Goal: Find contact information: Find contact information

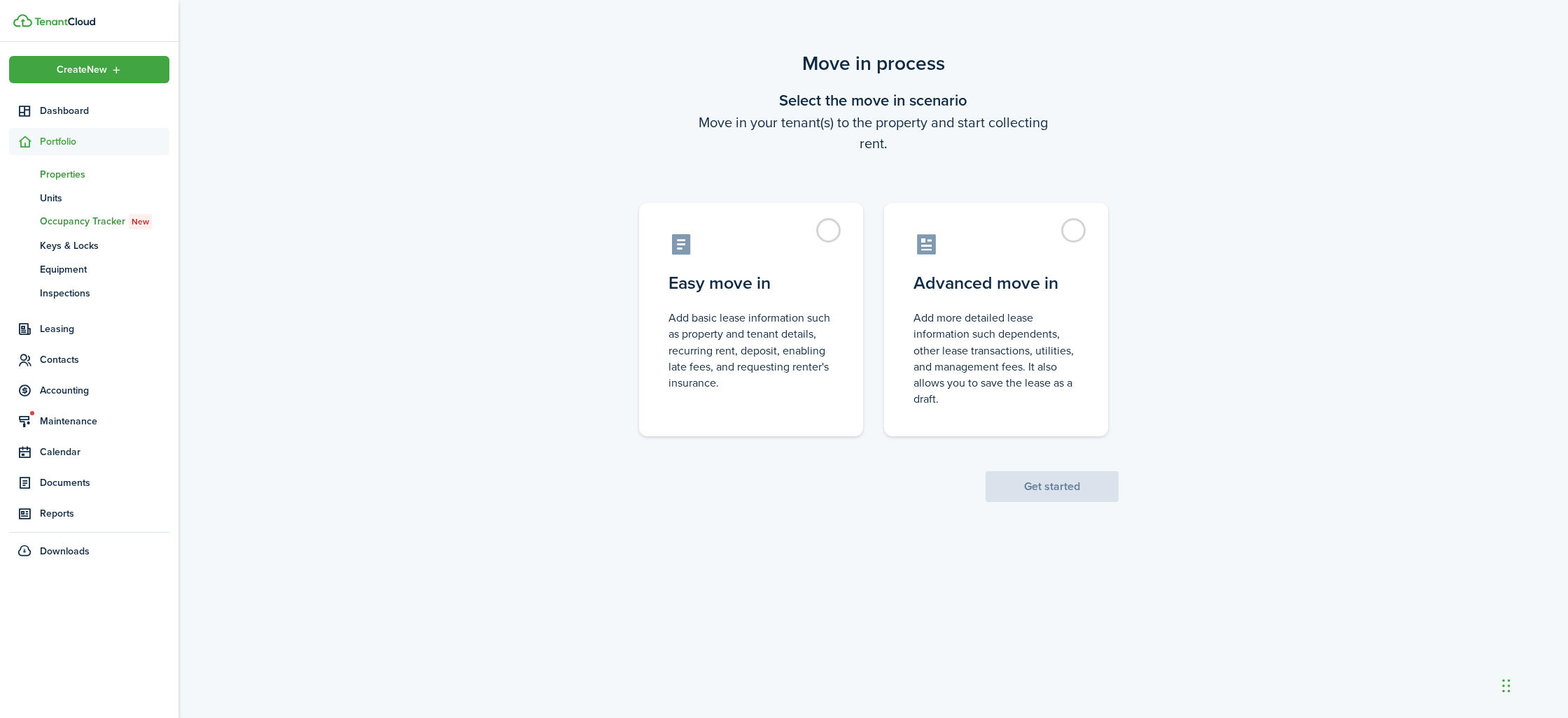
click at [59, 169] on span "Properties" at bounding box center [105, 174] width 129 height 15
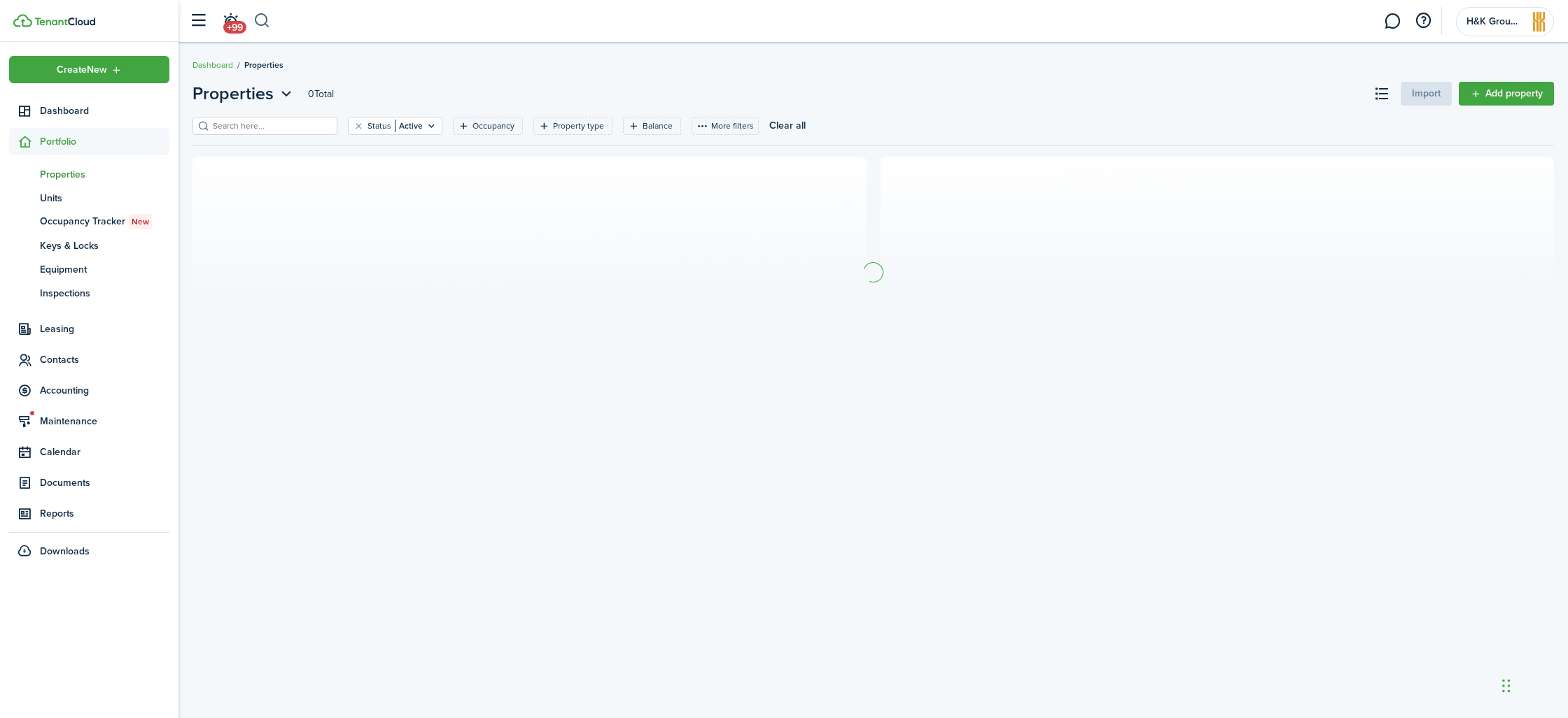
click at [263, 19] on button "button" at bounding box center [262, 20] width 17 height 24
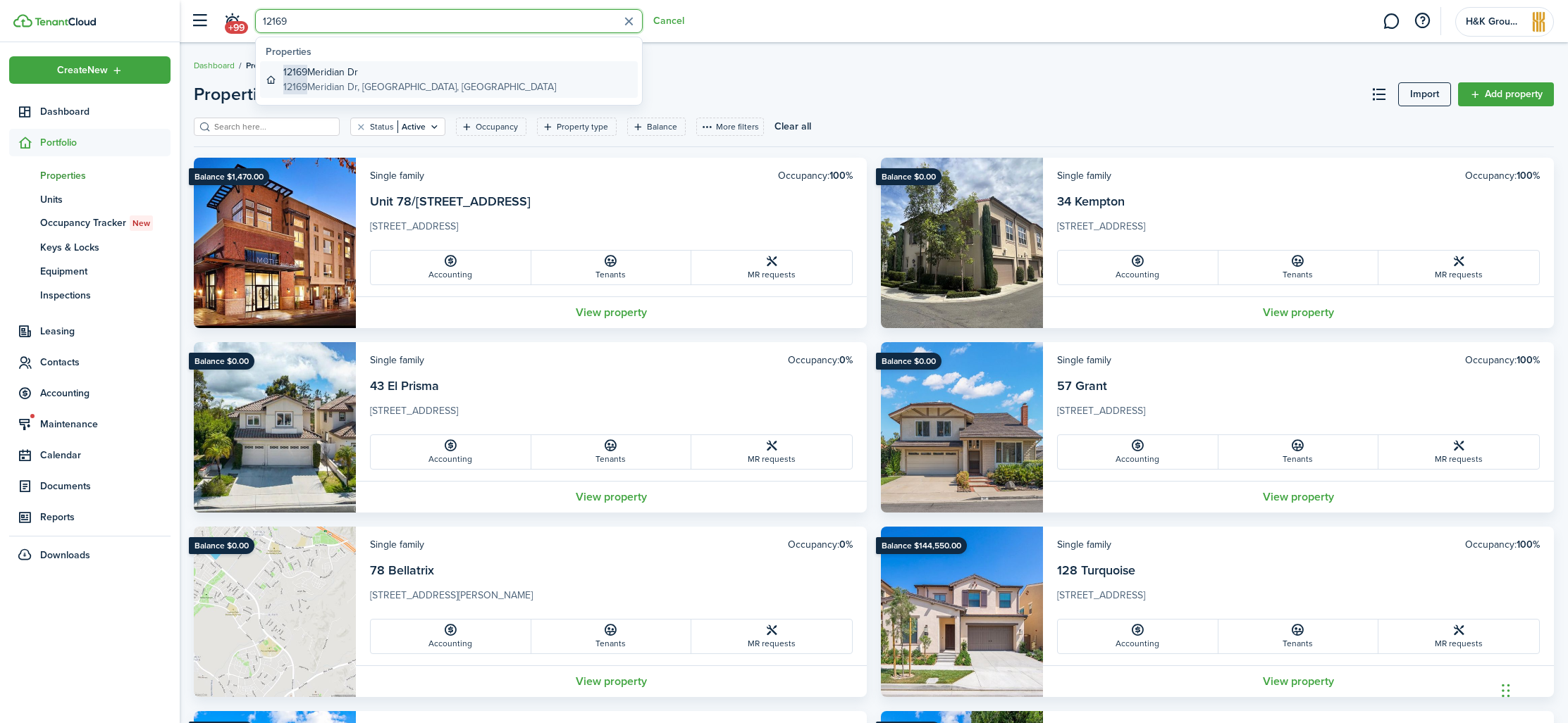
type input "12169"
click at [424, 78] on global-search-item-title "[STREET_ADDRESS]" at bounding box center [420, 72] width 273 height 15
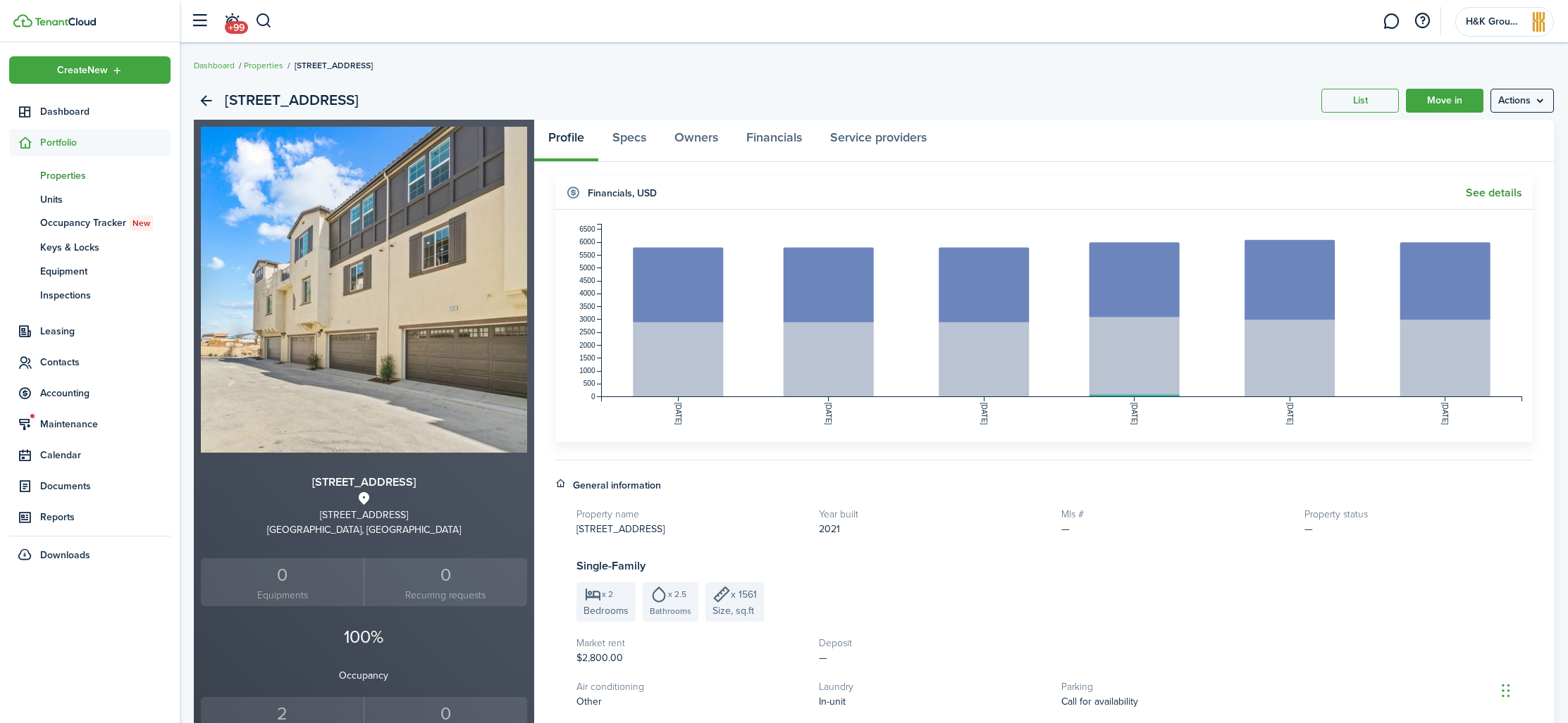
click at [1507, 196] on link "See details" at bounding box center [1493, 193] width 56 height 12
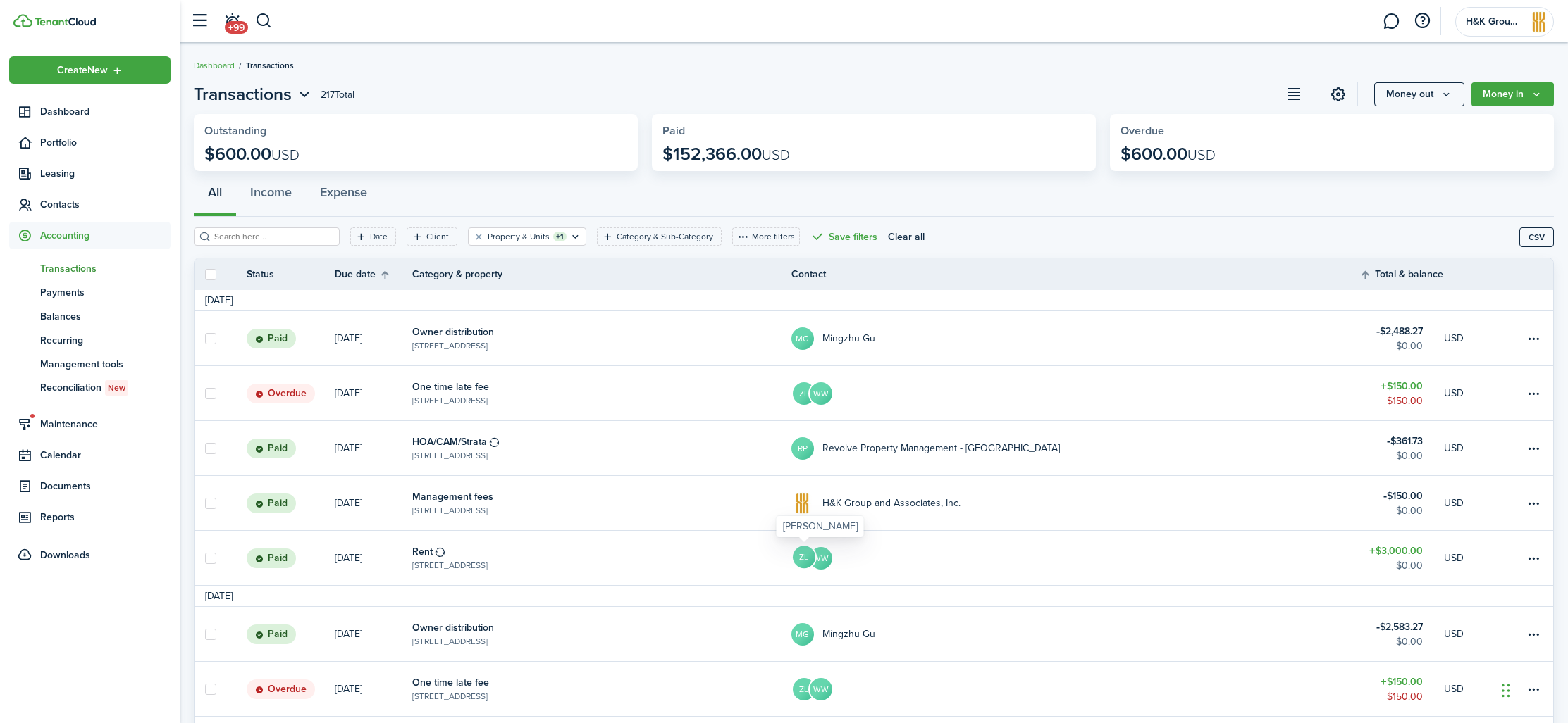
click at [806, 558] on avatar-text "ZL" at bounding box center [804, 558] width 23 height 23
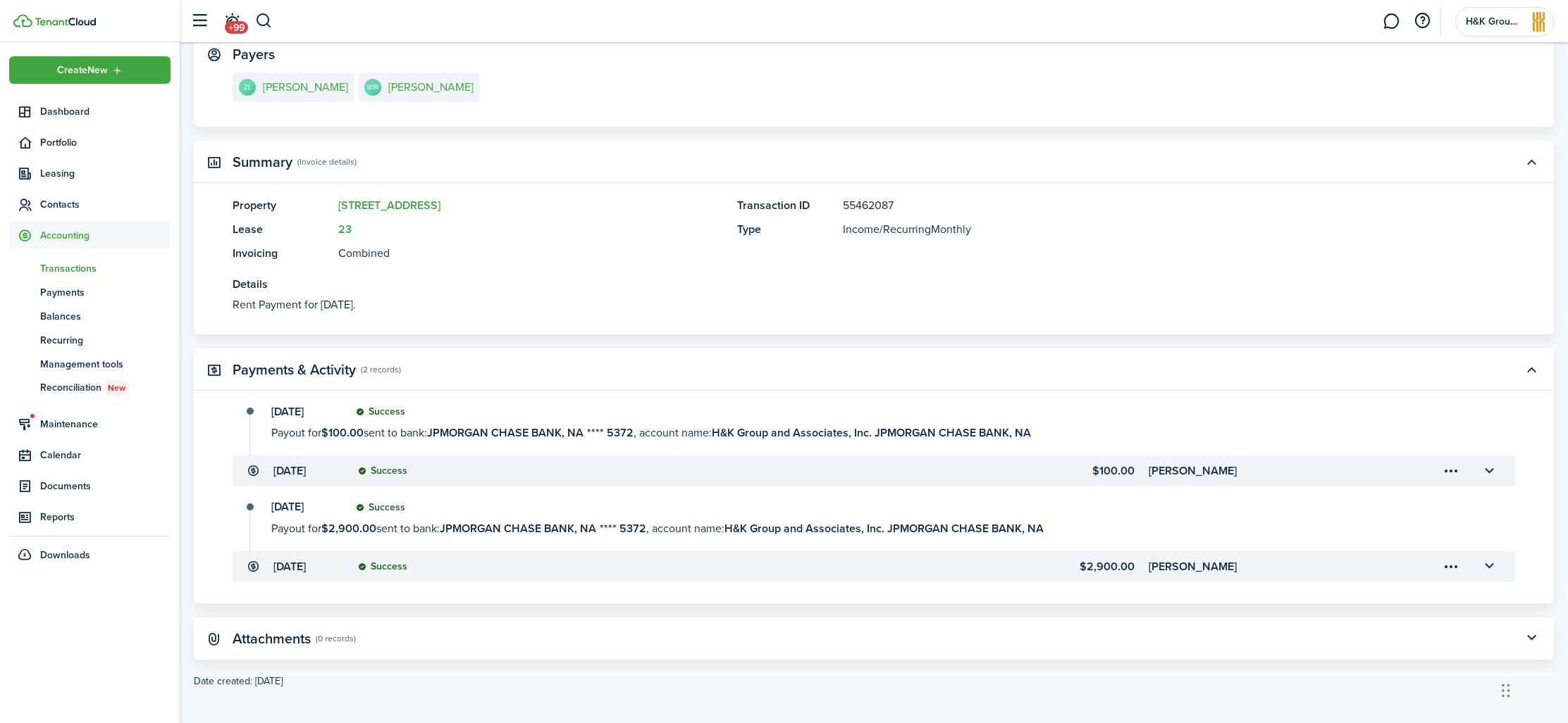
scroll to position [105, 0]
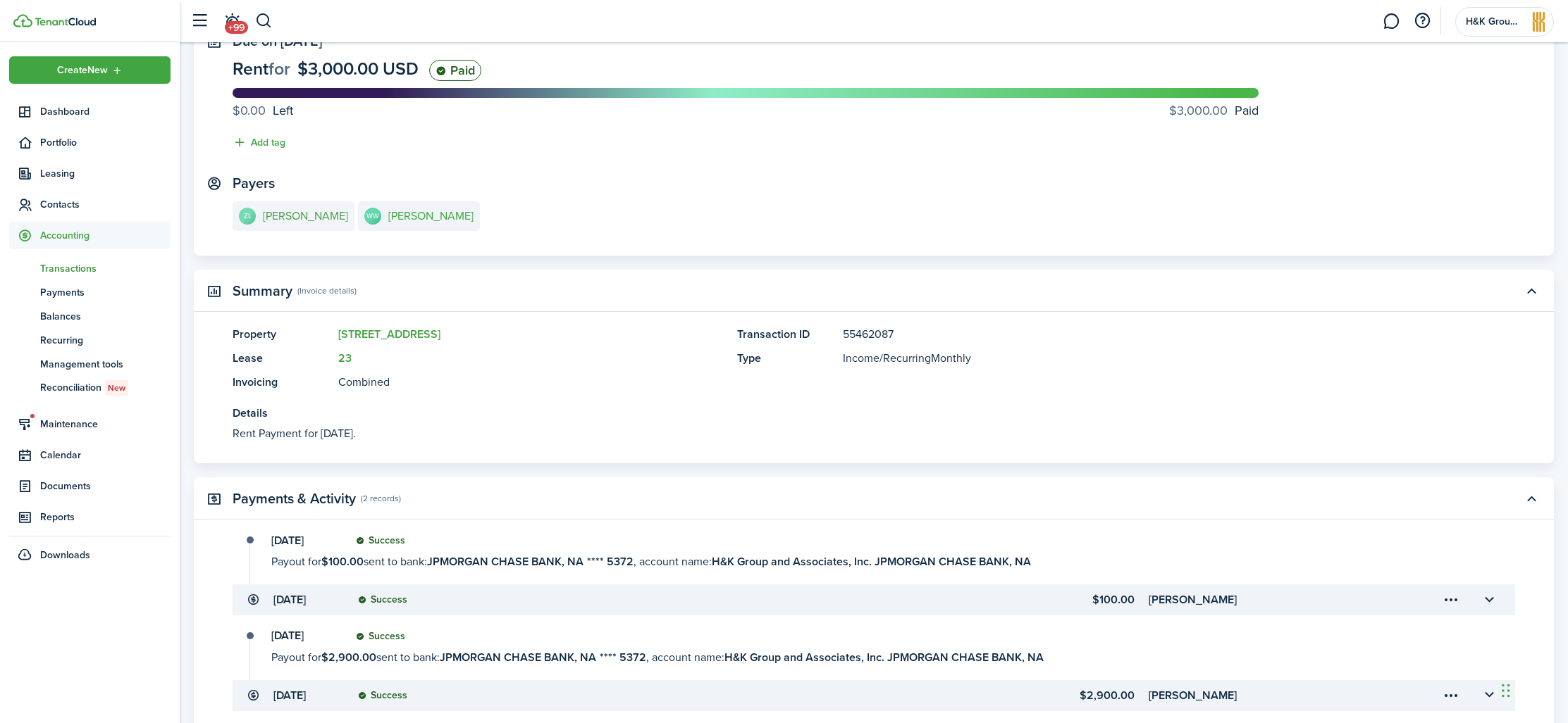
click at [284, 218] on e-details-info-title "[PERSON_NAME]" at bounding box center [305, 216] width 85 height 12
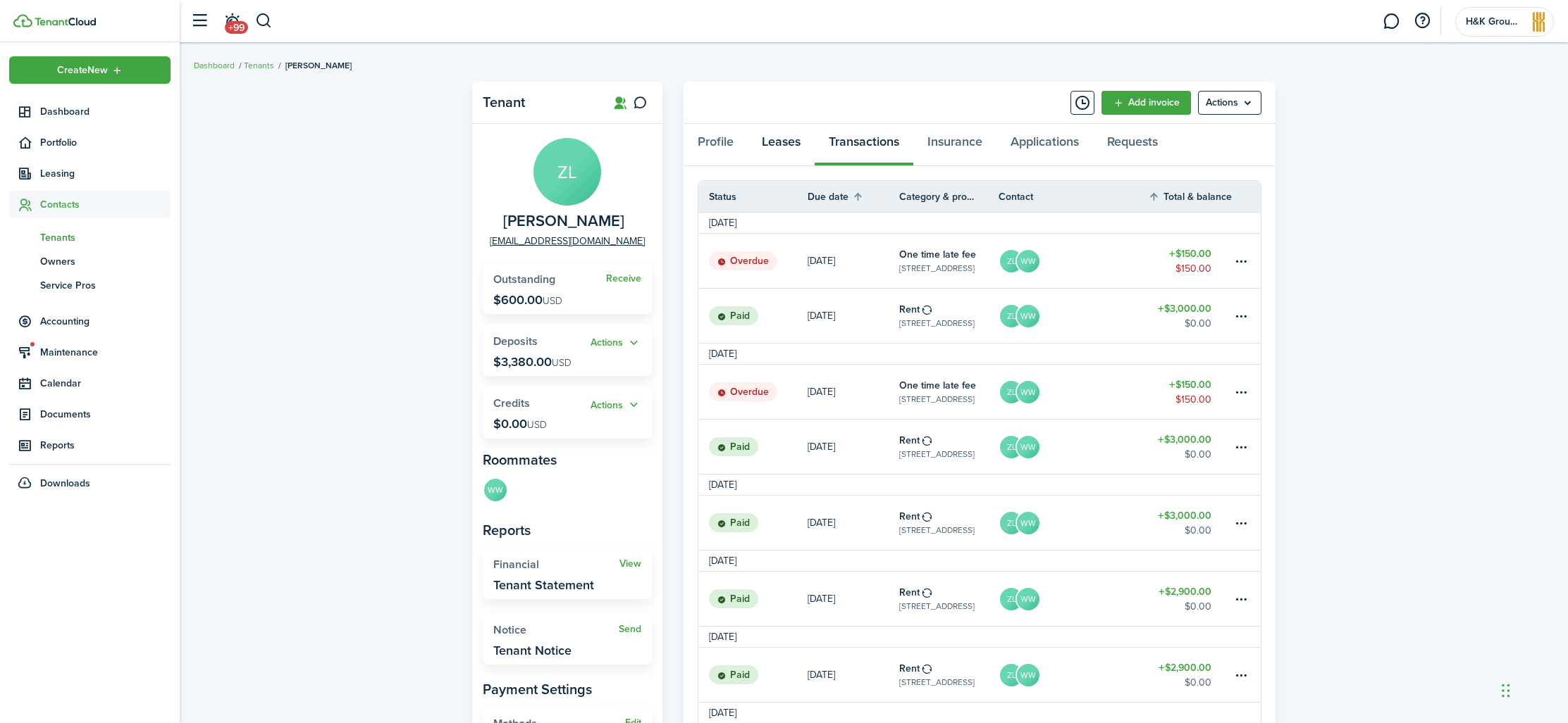
click at [794, 149] on link "Leases" at bounding box center [781, 145] width 67 height 42
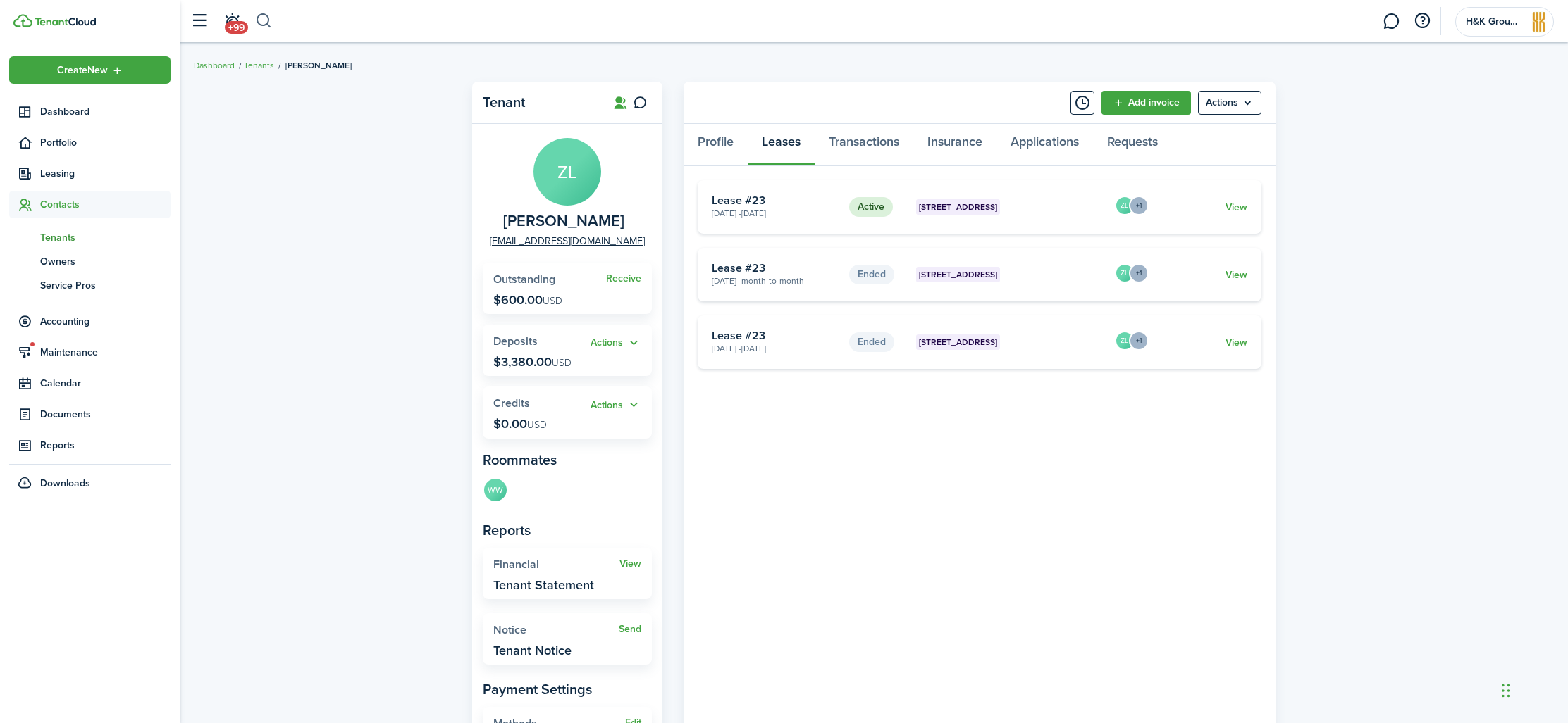
click at [261, 19] on button "button" at bounding box center [264, 20] width 18 height 24
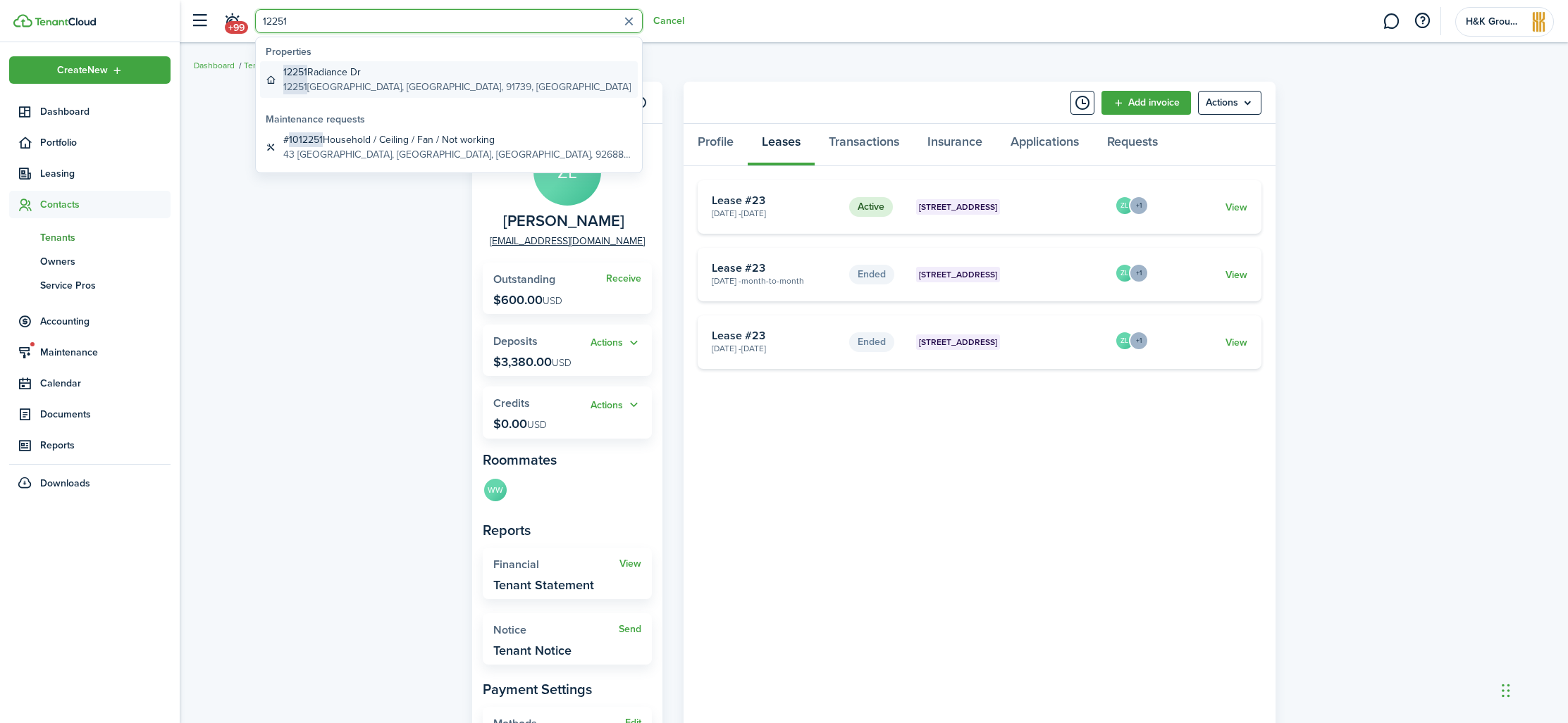
type input "12251"
click at [407, 69] on global-search-item-title "[STREET_ADDRESS]" at bounding box center [457, 72] width 348 height 15
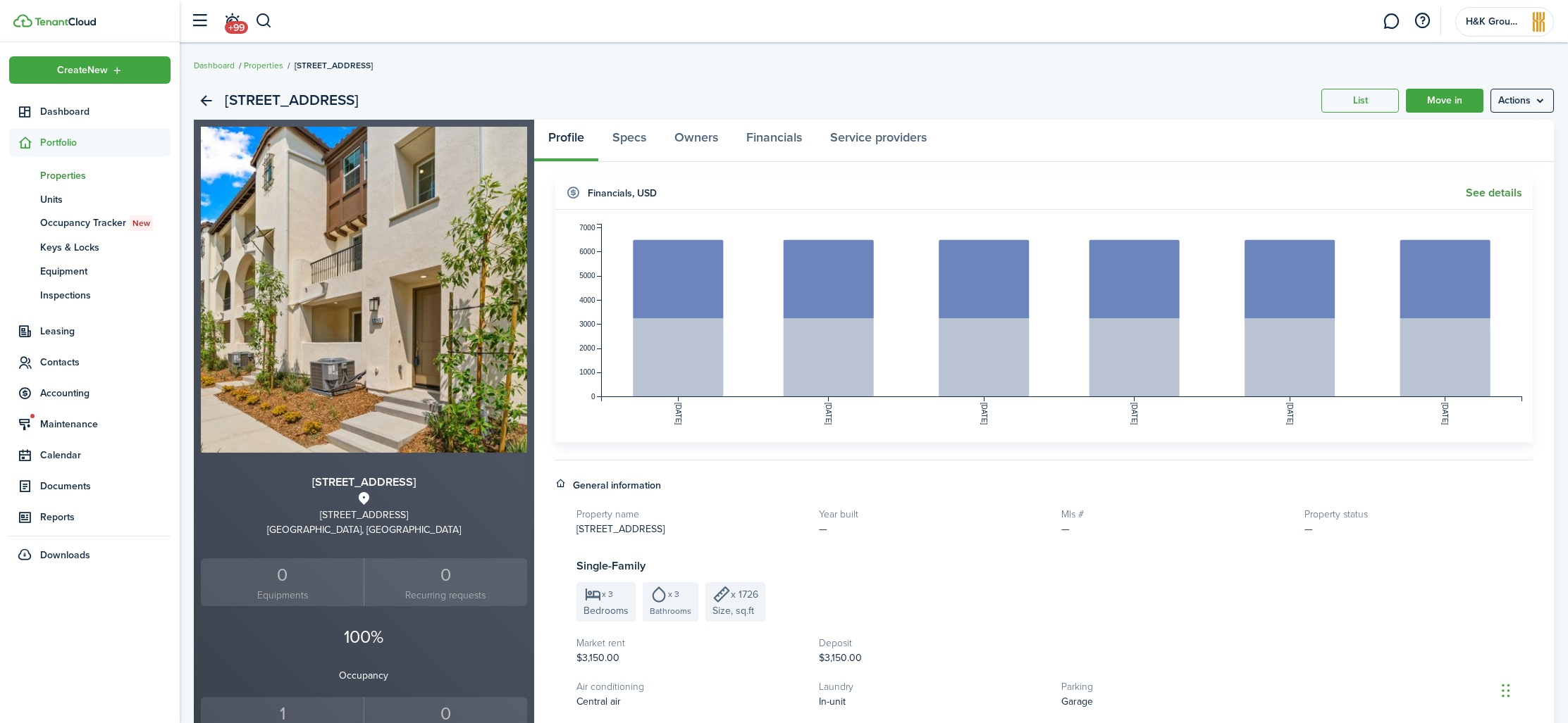
click at [1484, 196] on link "See details" at bounding box center [1493, 193] width 56 height 12
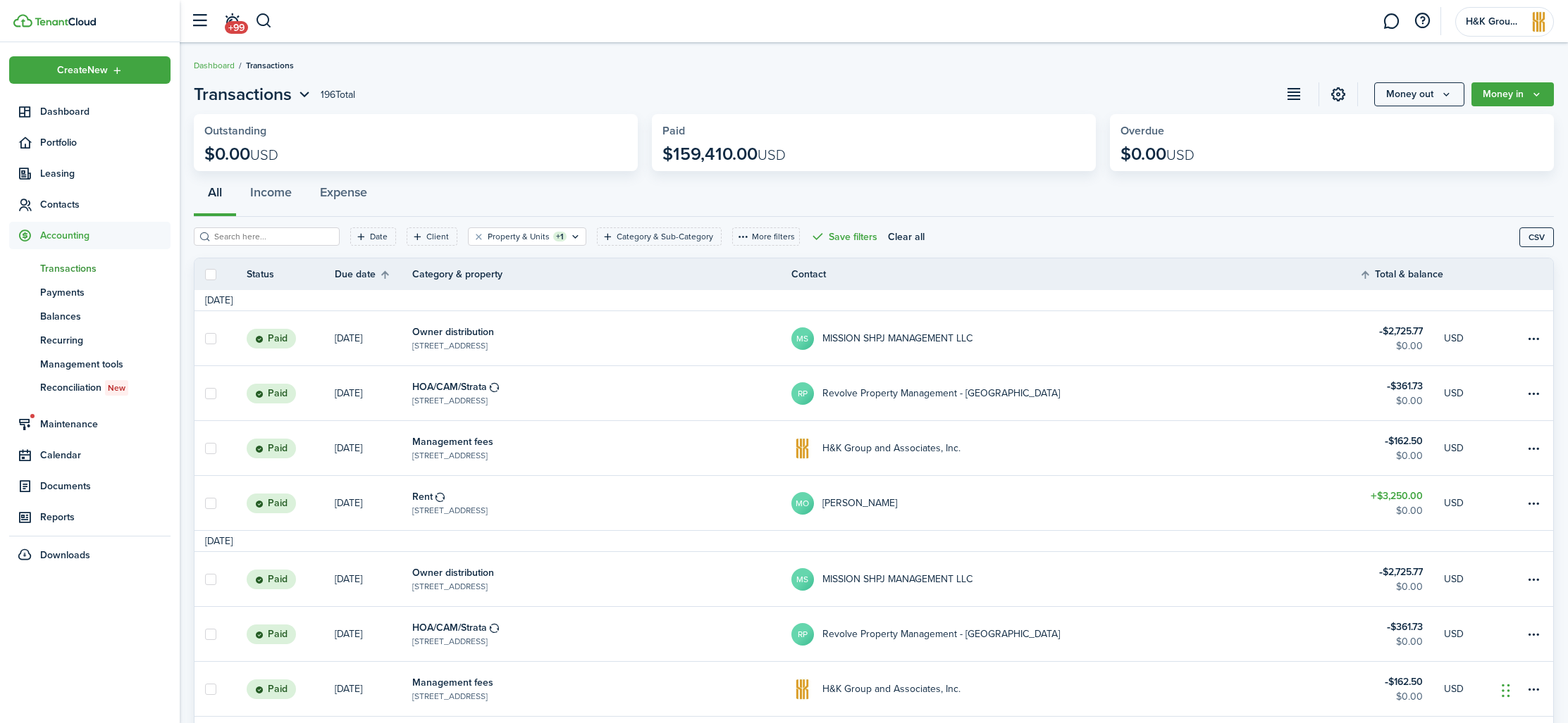
click at [800, 508] on avatar-text "MO" at bounding box center [802, 504] width 23 height 23
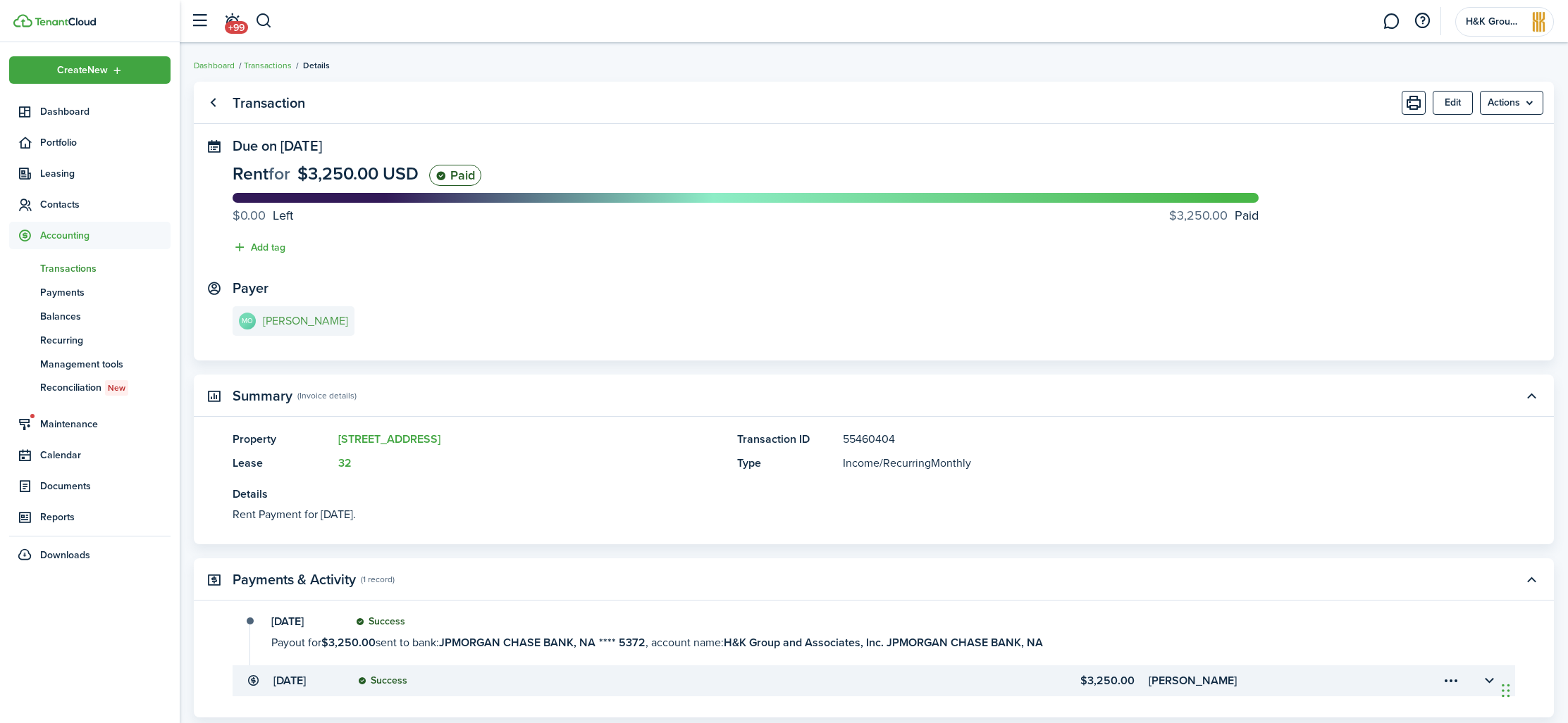
click at [289, 320] on e-details-info-title "[PERSON_NAME]" at bounding box center [305, 321] width 85 height 12
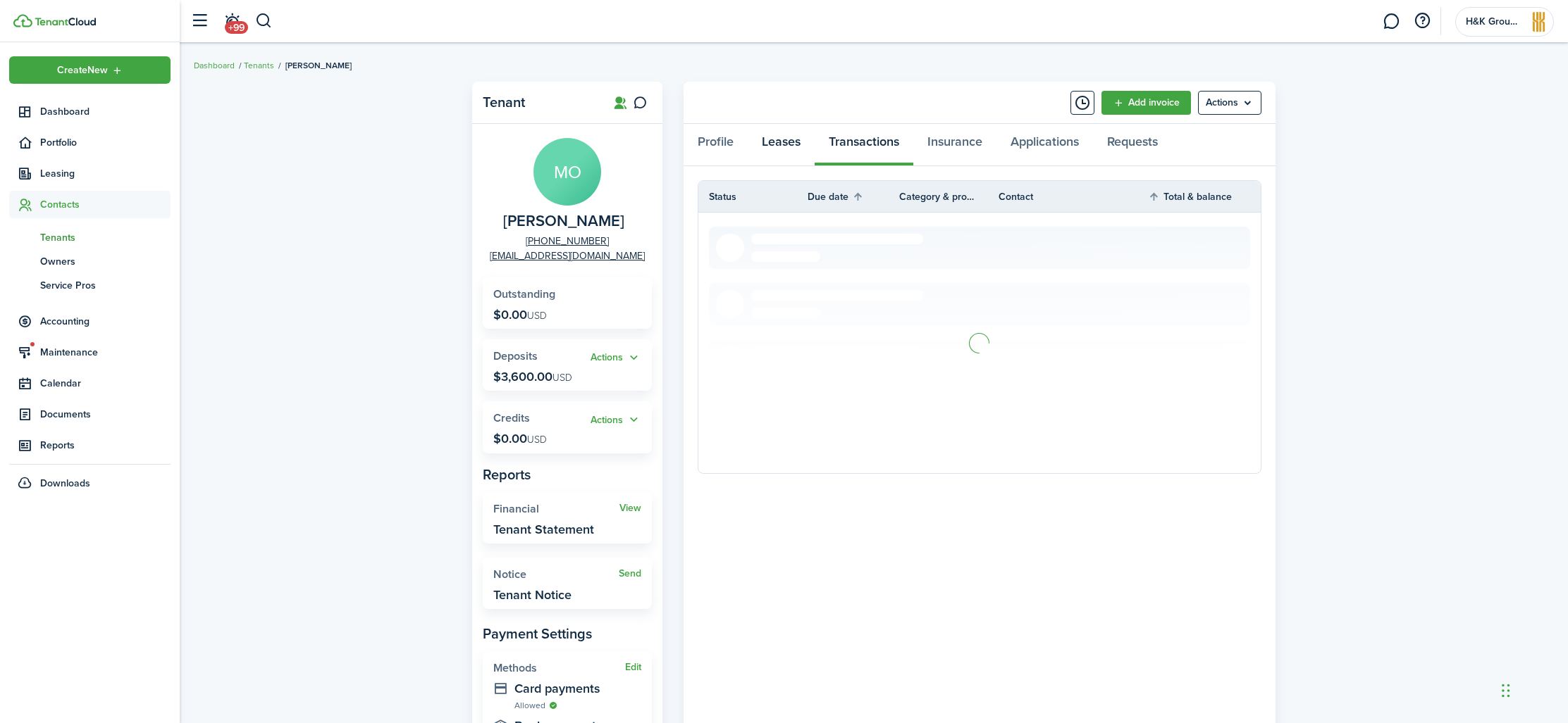
click at [795, 146] on link "Leases" at bounding box center [781, 145] width 67 height 42
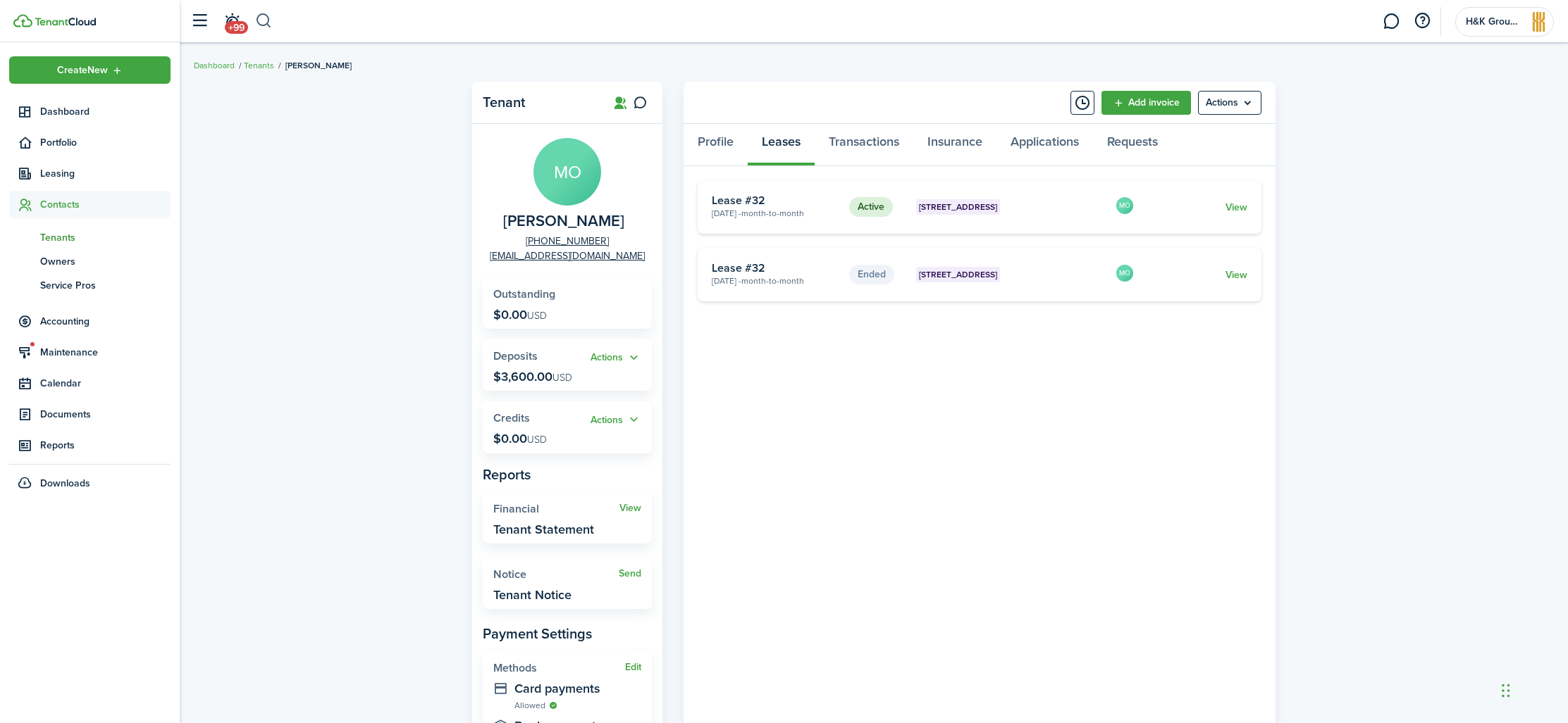
click at [262, 27] on button "button" at bounding box center [264, 20] width 18 height 24
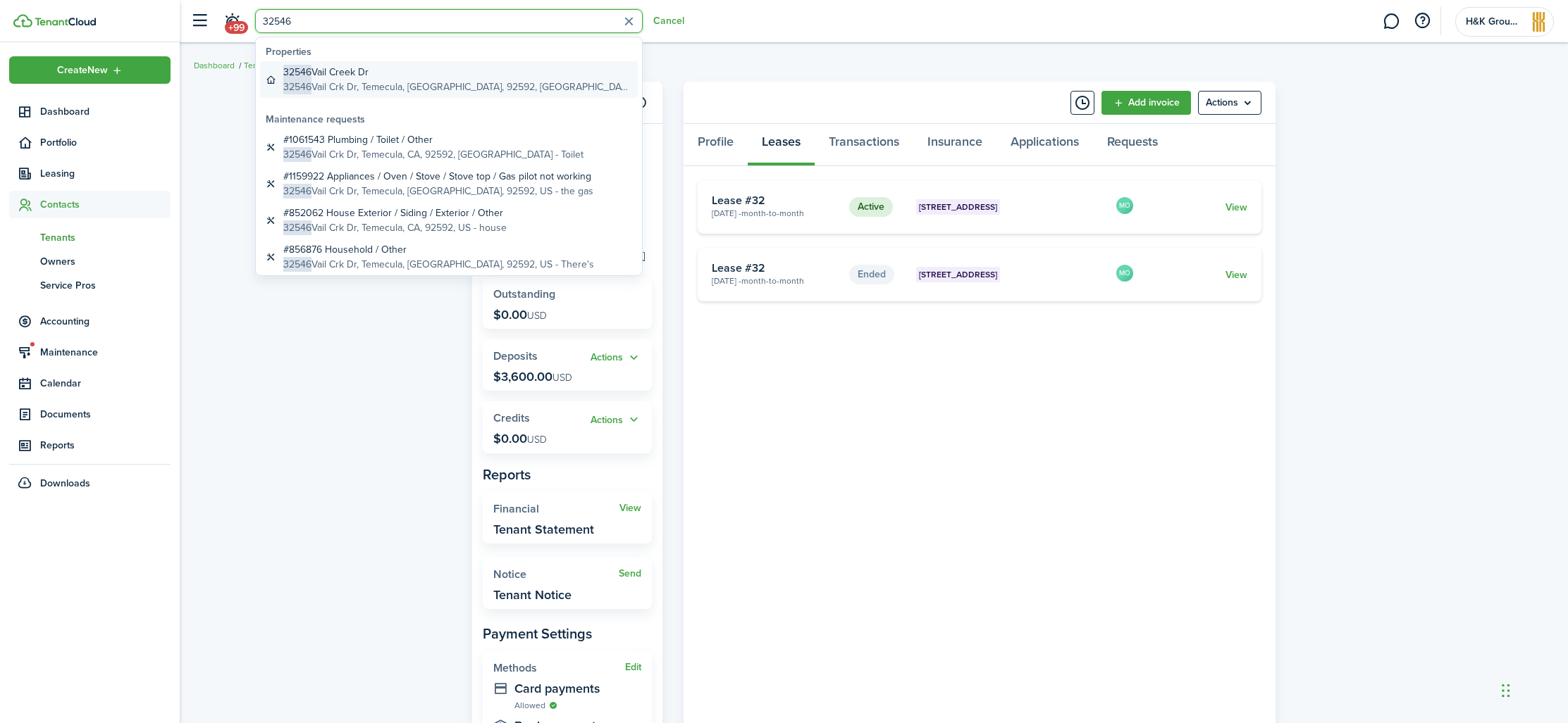
type input "32546"
click at [339, 69] on global-search-item-title "[STREET_ADDRESS]" at bounding box center [458, 72] width 348 height 15
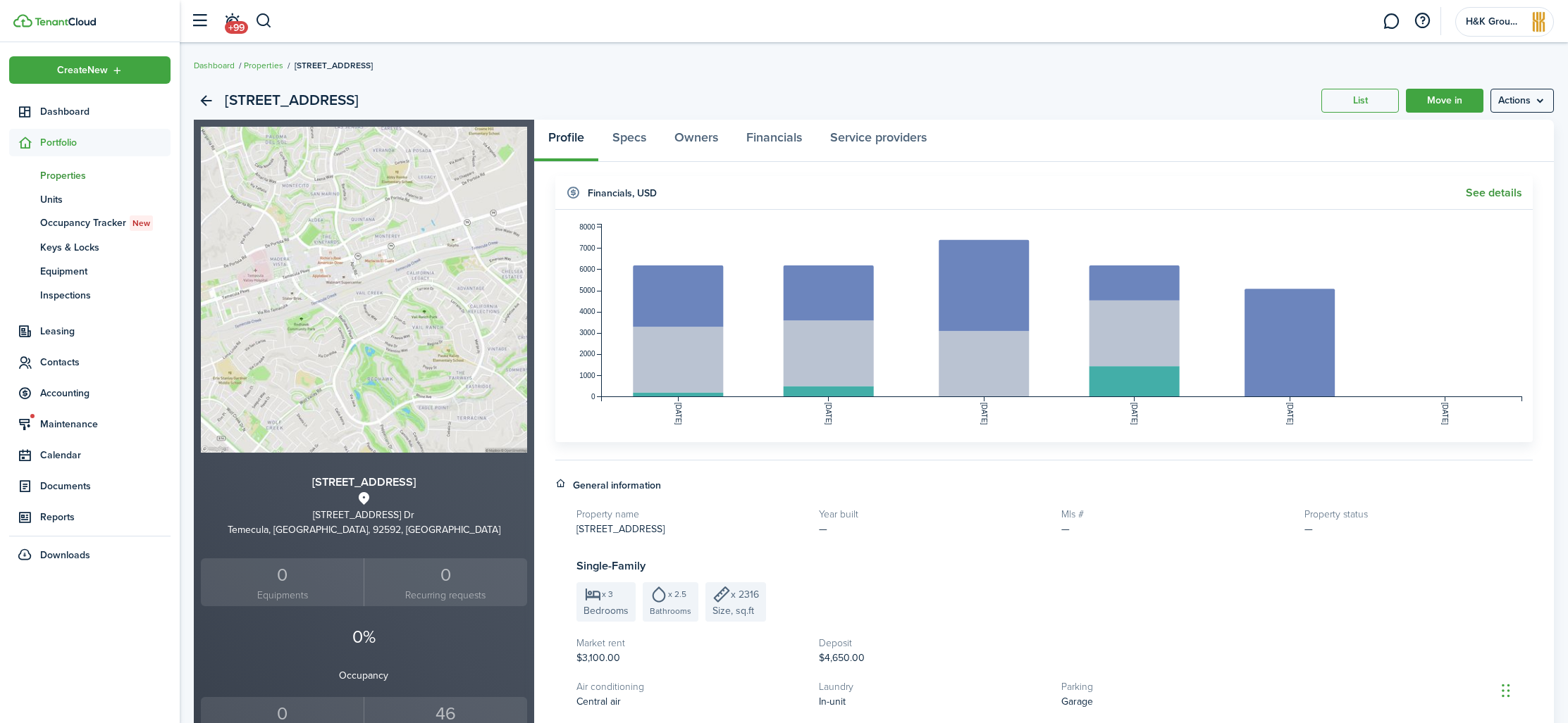
click at [1493, 194] on link "See details" at bounding box center [1493, 193] width 56 height 12
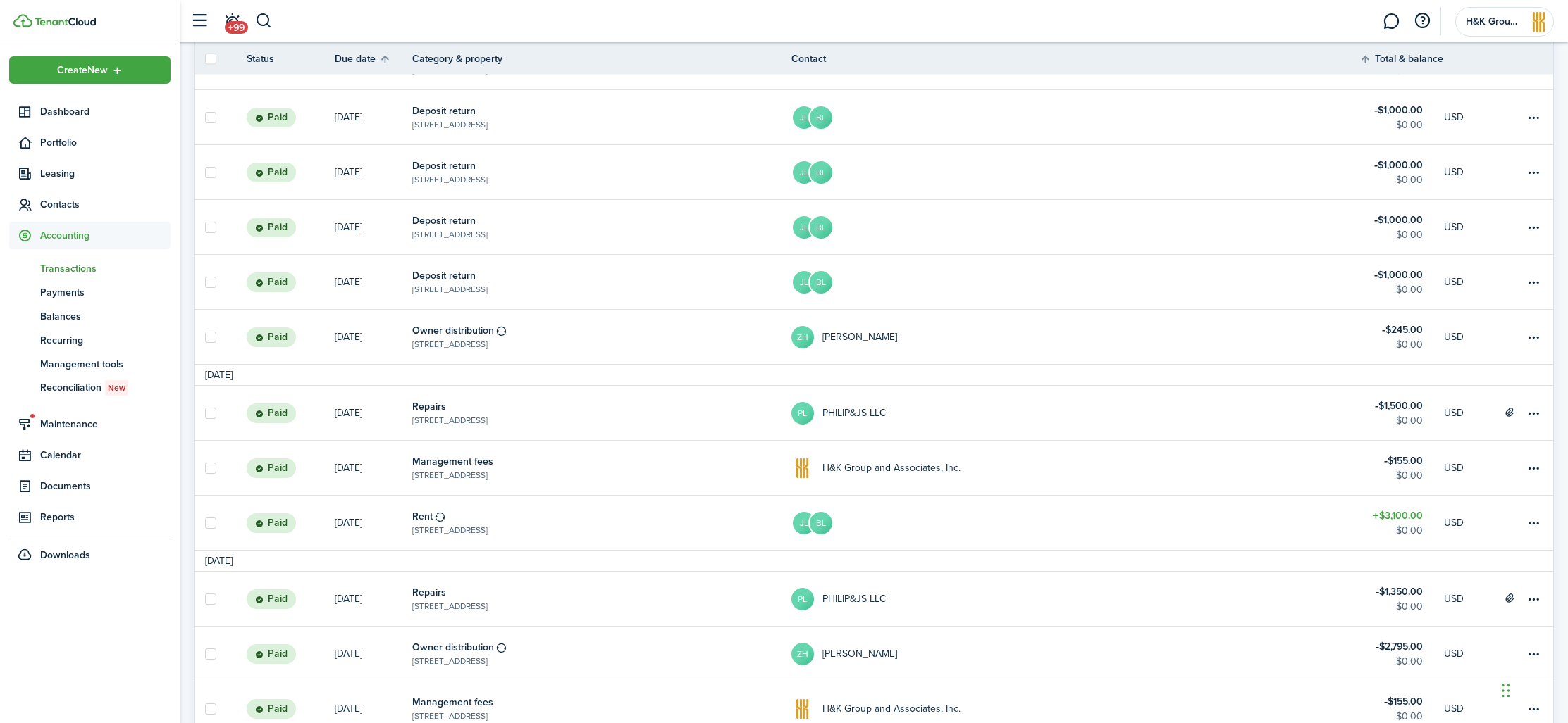
scroll to position [408, 0]
click at [804, 523] on avatar-text "JL" at bounding box center [804, 522] width 23 height 23
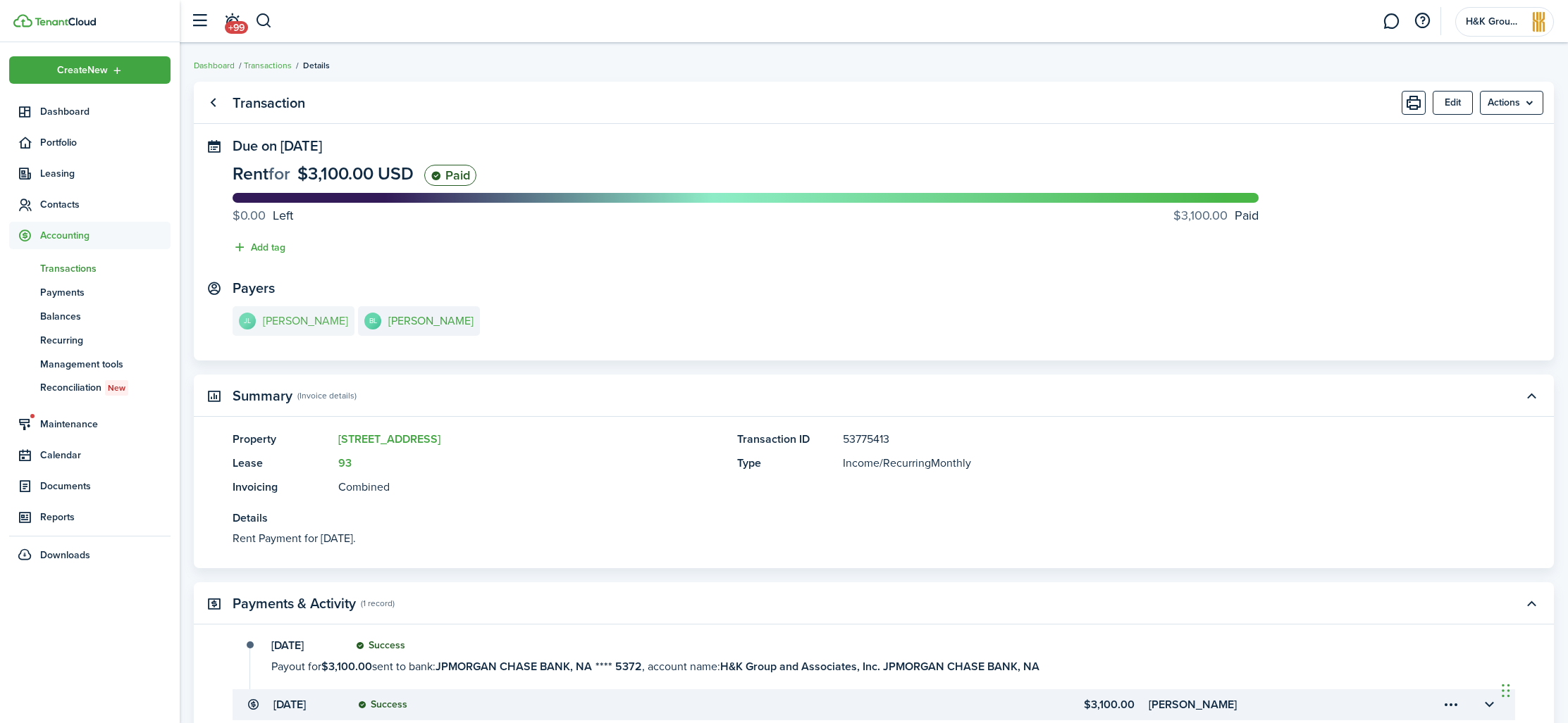
click at [277, 328] on link "[PERSON_NAME]" at bounding box center [293, 321] width 122 height 30
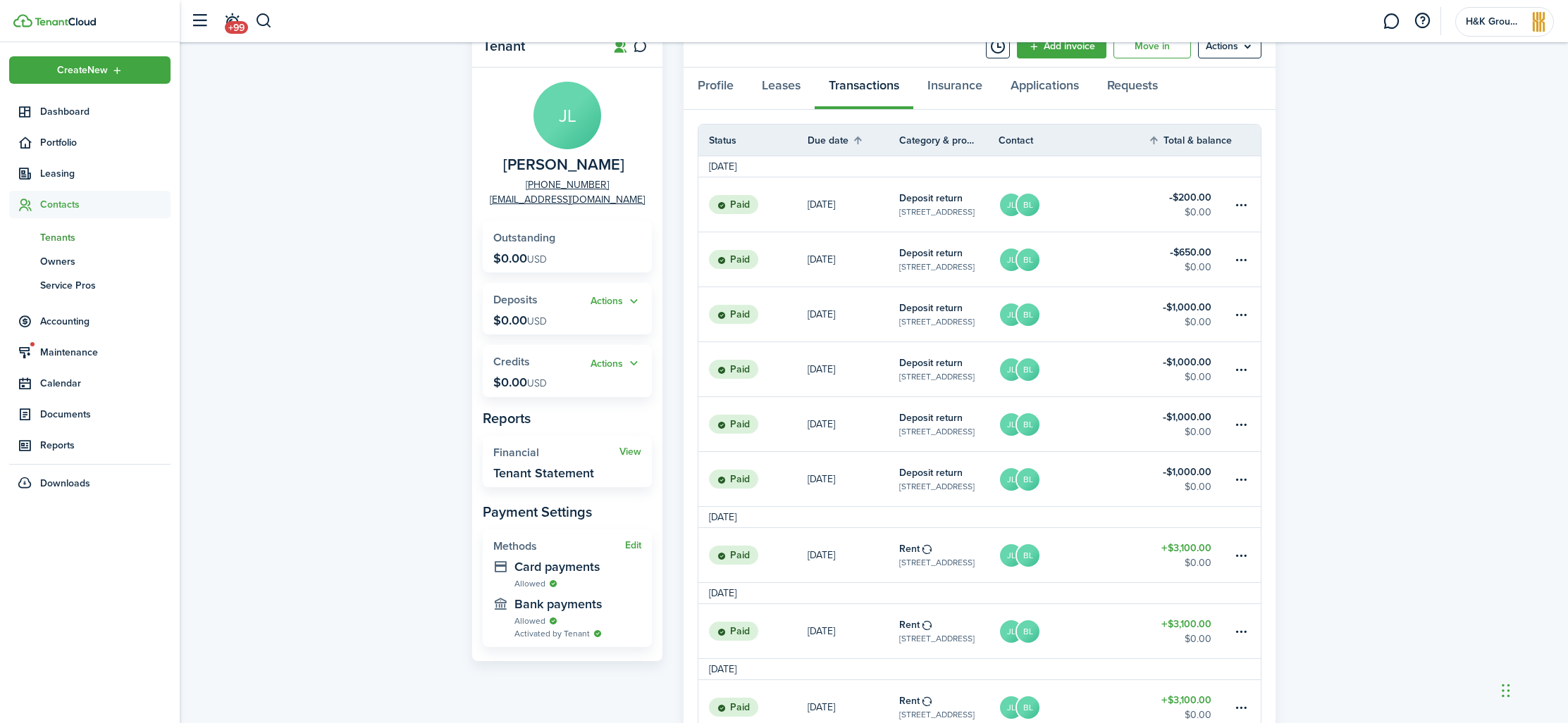
scroll to position [64, 0]
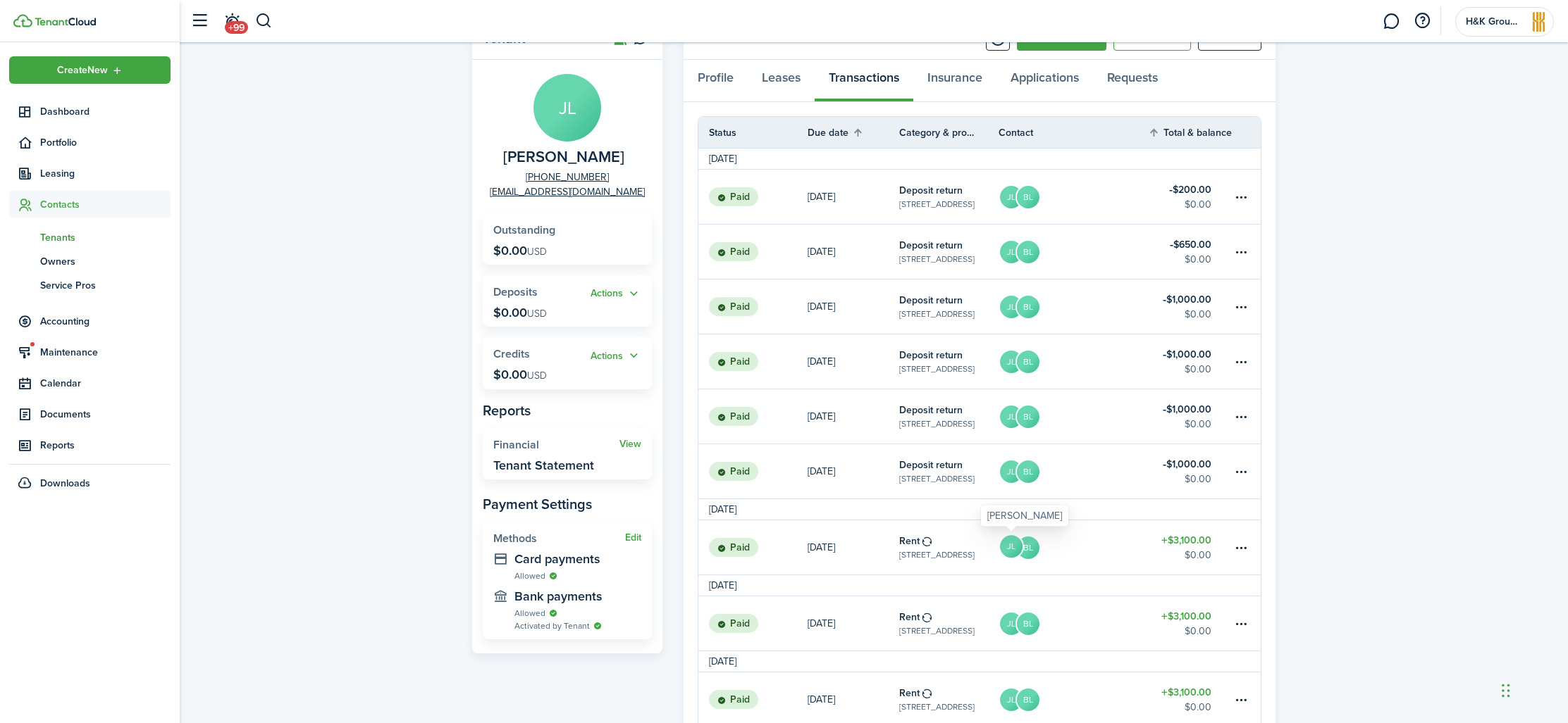
click at [1006, 550] on avatar-text "JL" at bounding box center [1011, 547] width 23 height 23
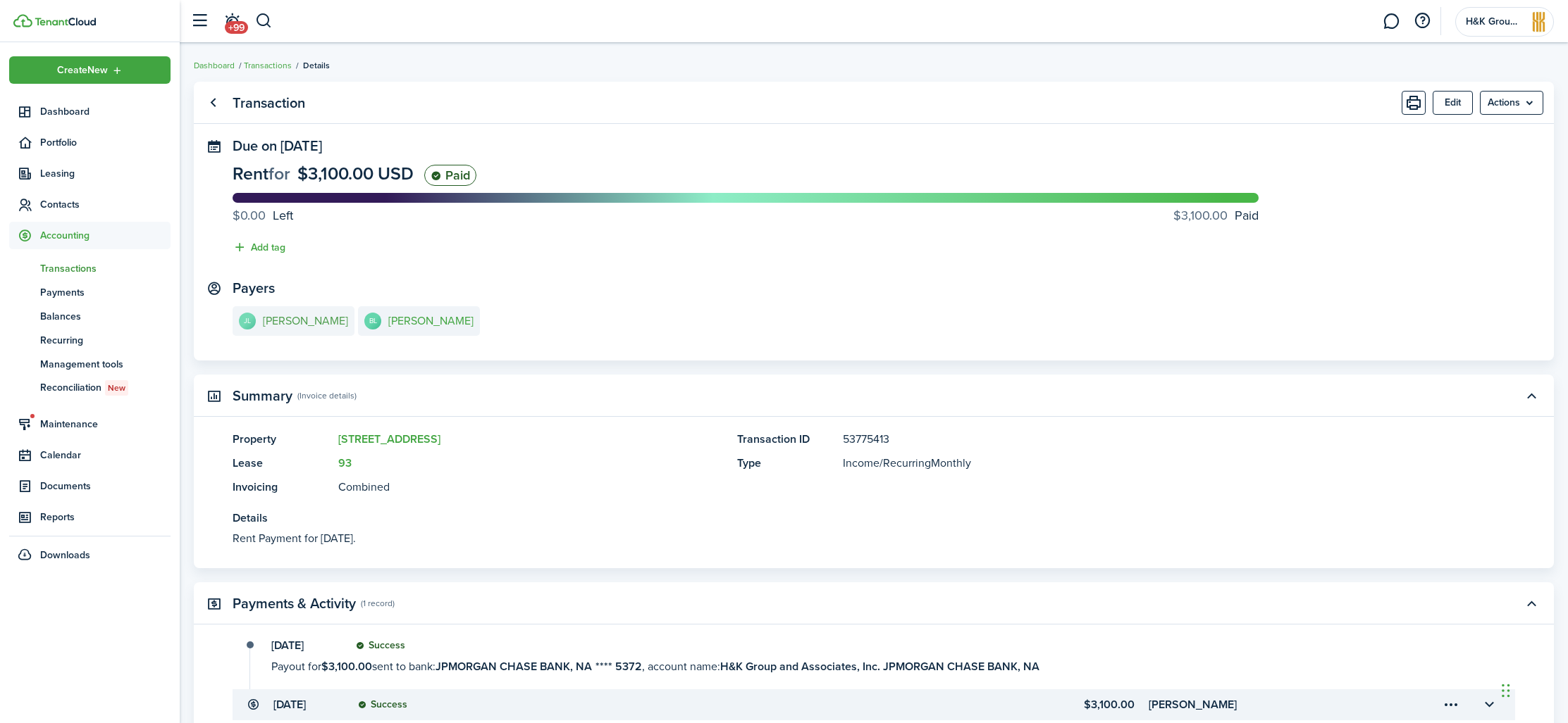
click at [288, 327] on e-details-info-title "[PERSON_NAME]" at bounding box center [305, 321] width 85 height 12
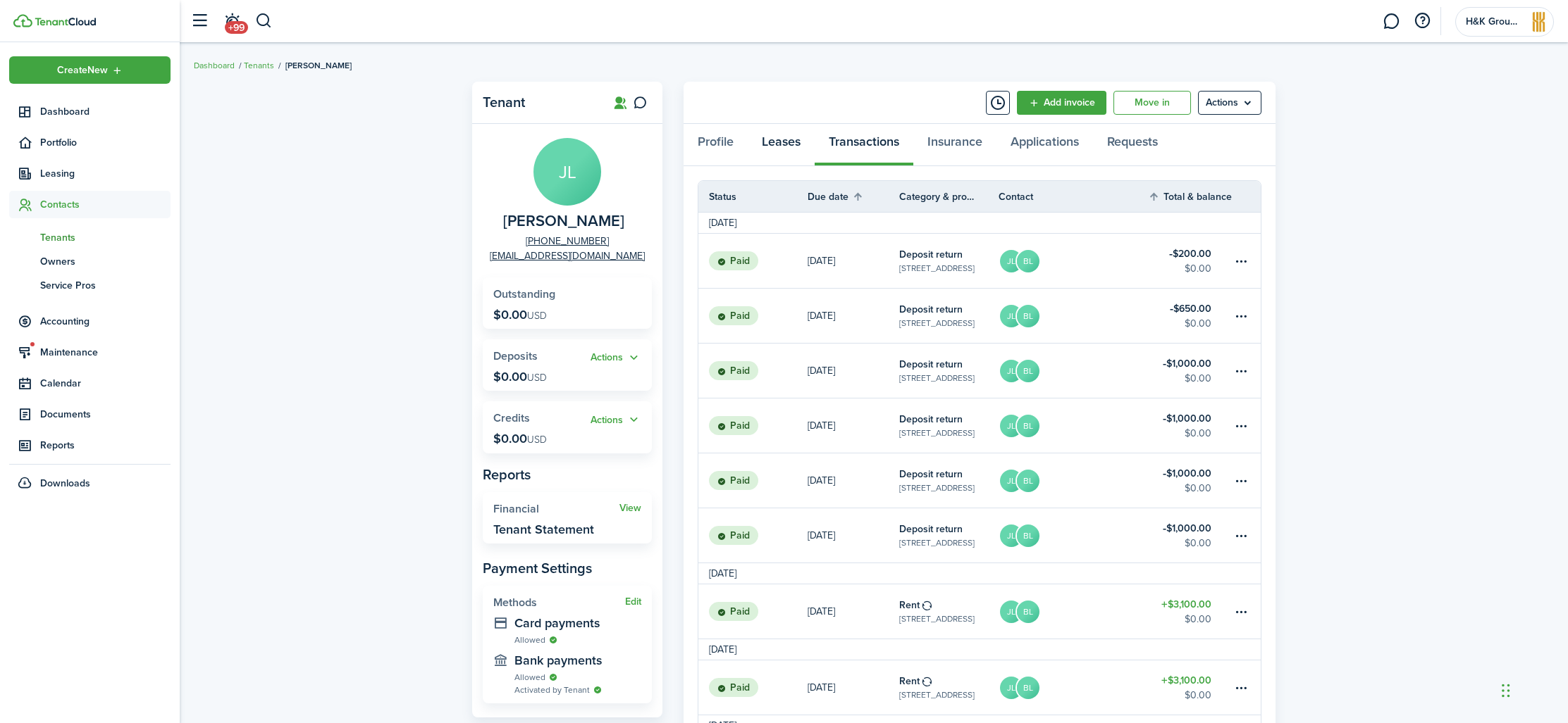
click at [786, 150] on link "Leases" at bounding box center [781, 145] width 67 height 42
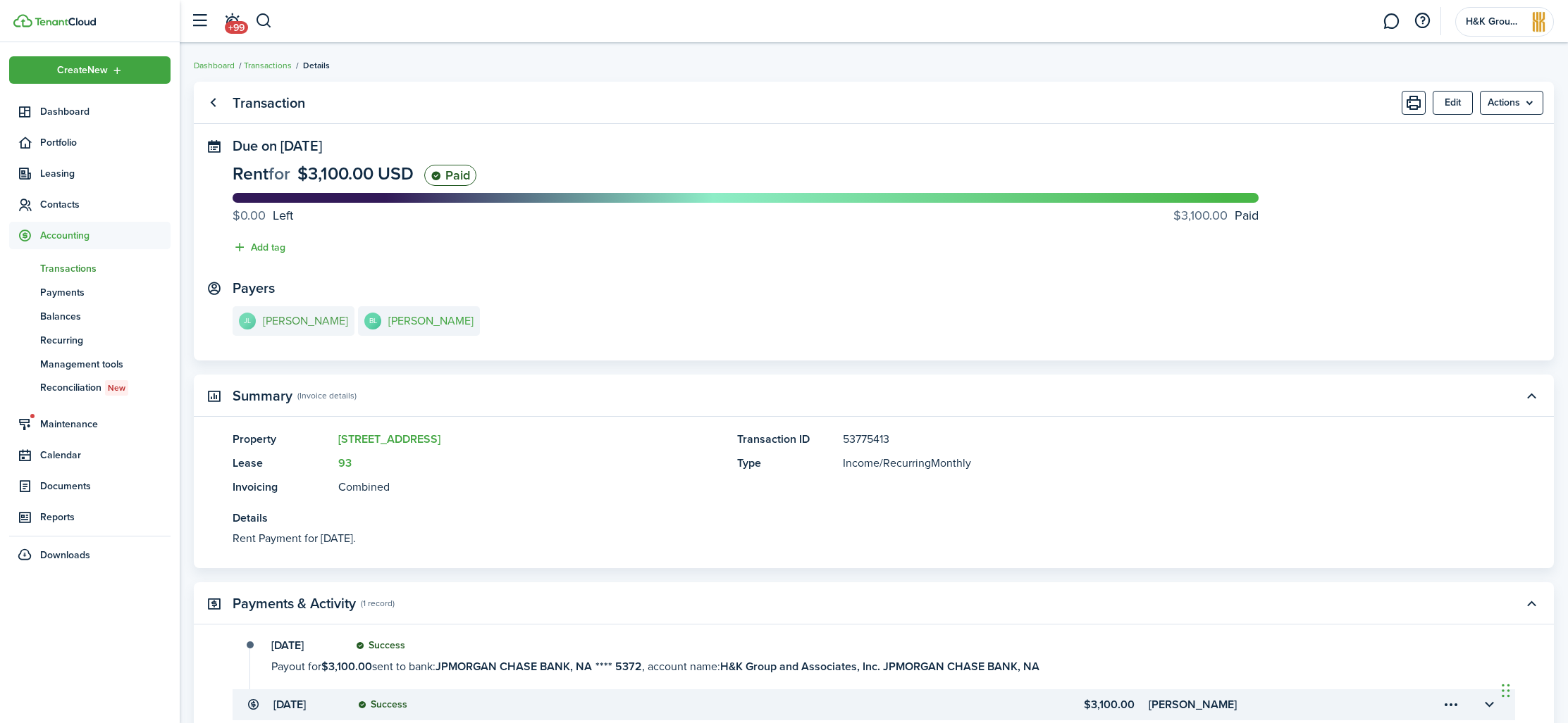
click at [289, 323] on e-details-info-title "[PERSON_NAME]" at bounding box center [305, 321] width 85 height 12
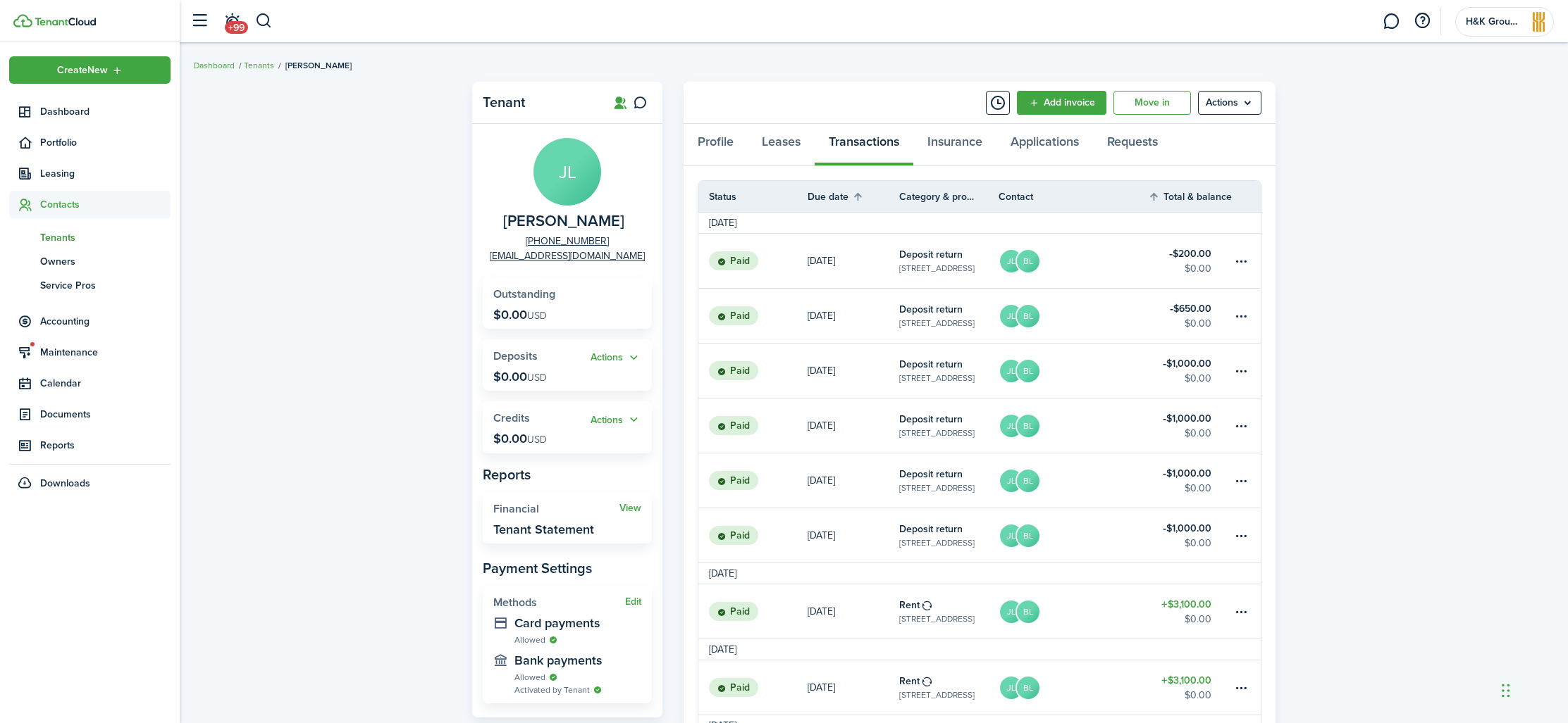
click at [522, 219] on panel-main-group "[PERSON_NAME] [PHONE_NUMBER] [EMAIL_ADDRESS][DOMAIN_NAME]" at bounding box center [567, 201] width 169 height 126
drag, startPoint x: 527, startPoint y: 221, endPoint x: 605, endPoint y: 220, distance: 78.0
click at [605, 220] on panel-main-description "[PERSON_NAME]" at bounding box center [568, 222] width 128 height 18
copy span "[PERSON_NAME]"
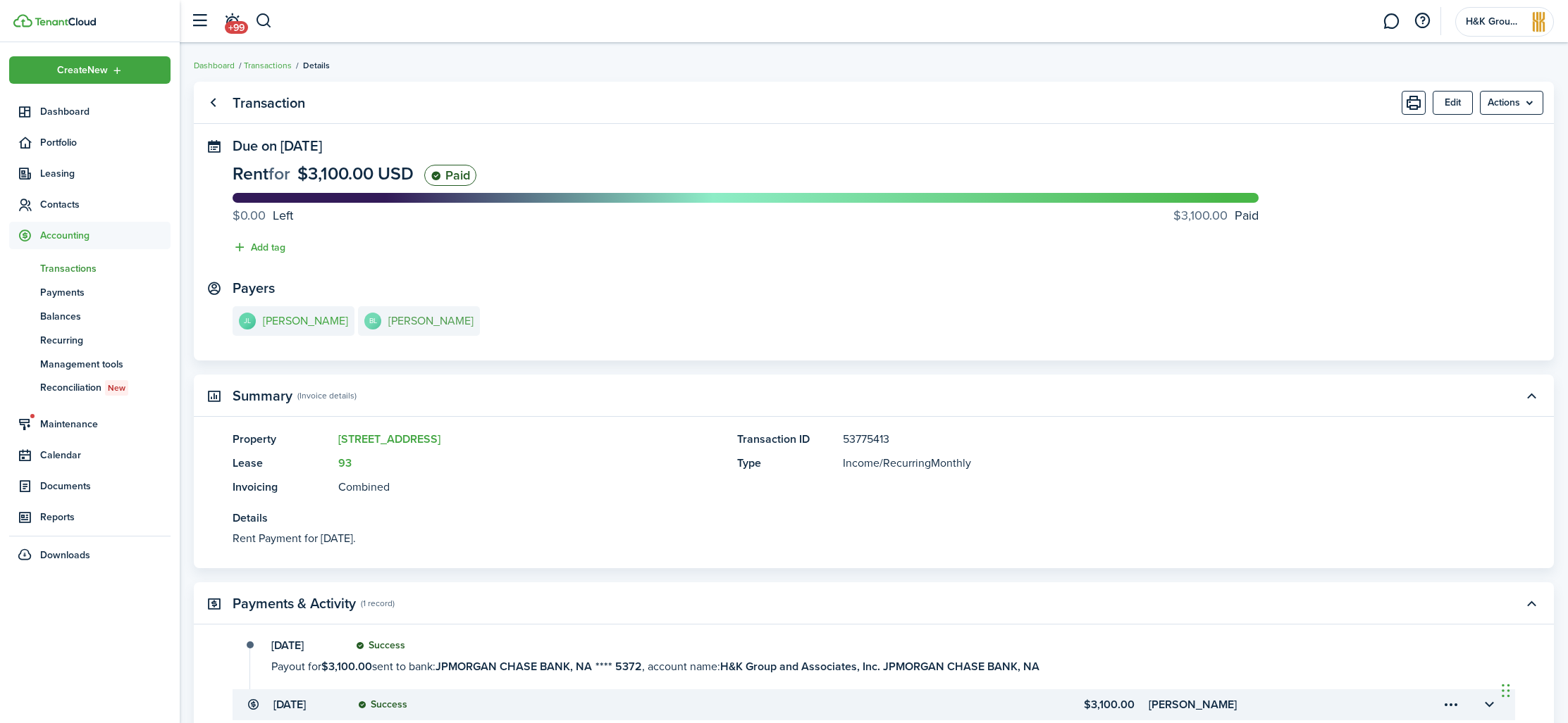
click at [407, 325] on e-details-info-title "[PERSON_NAME]" at bounding box center [430, 321] width 85 height 12
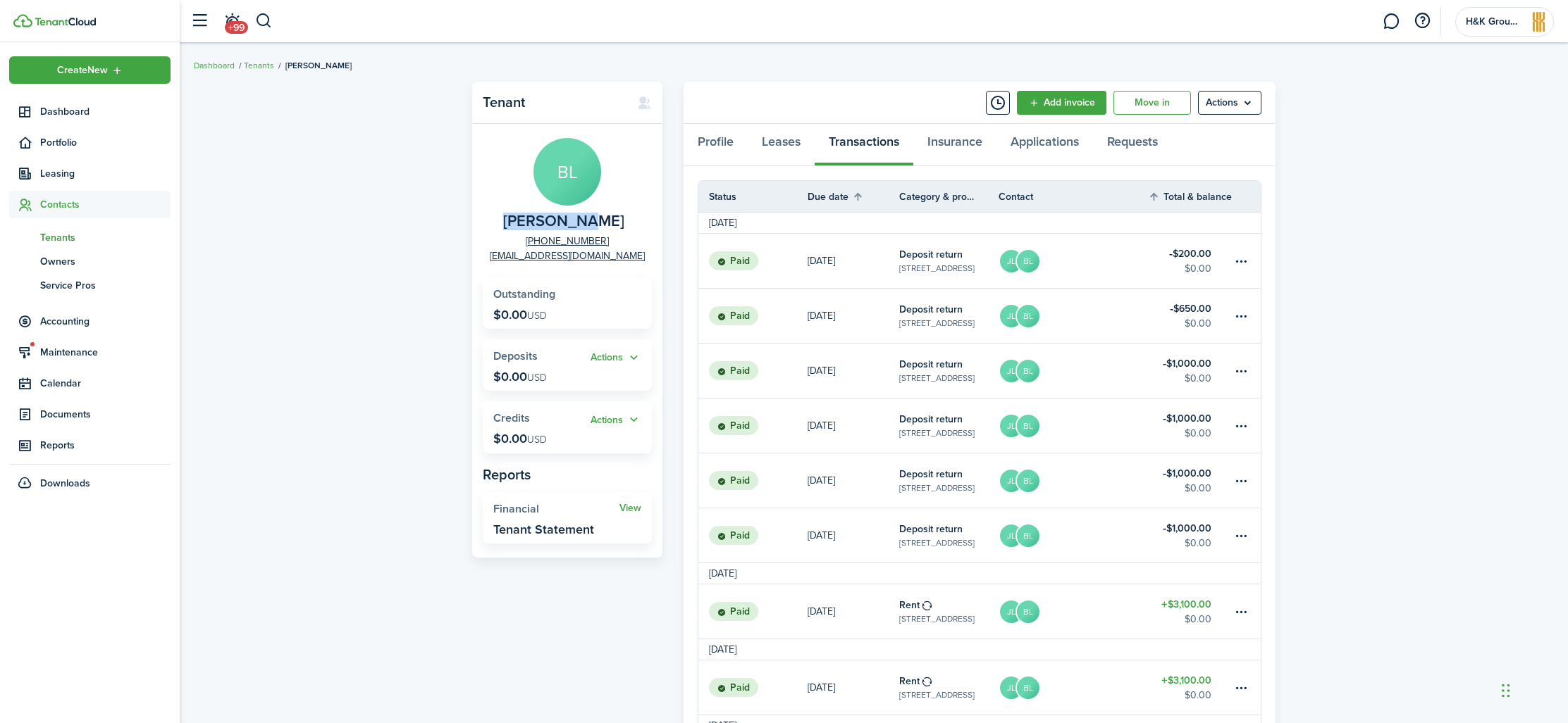
drag, startPoint x: 526, startPoint y: 223, endPoint x: 603, endPoint y: 229, distance: 77.2
click at [603, 229] on span "[PERSON_NAME]" at bounding box center [564, 222] width 121 height 18
copy span "[PERSON_NAME]"
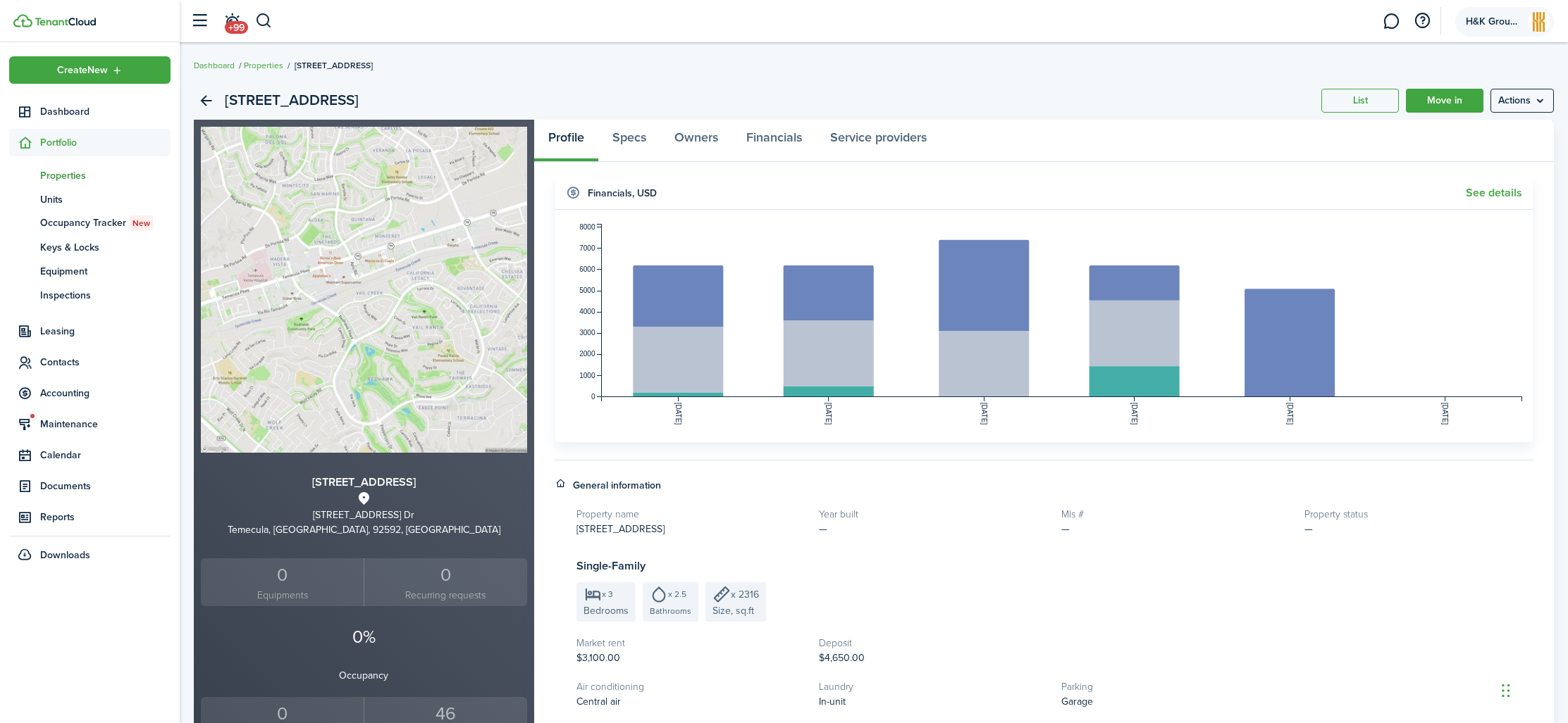
click at [1483, 28] on account-user-avatar "H&K Group and Associates, Inc." at bounding box center [1504, 22] width 99 height 30
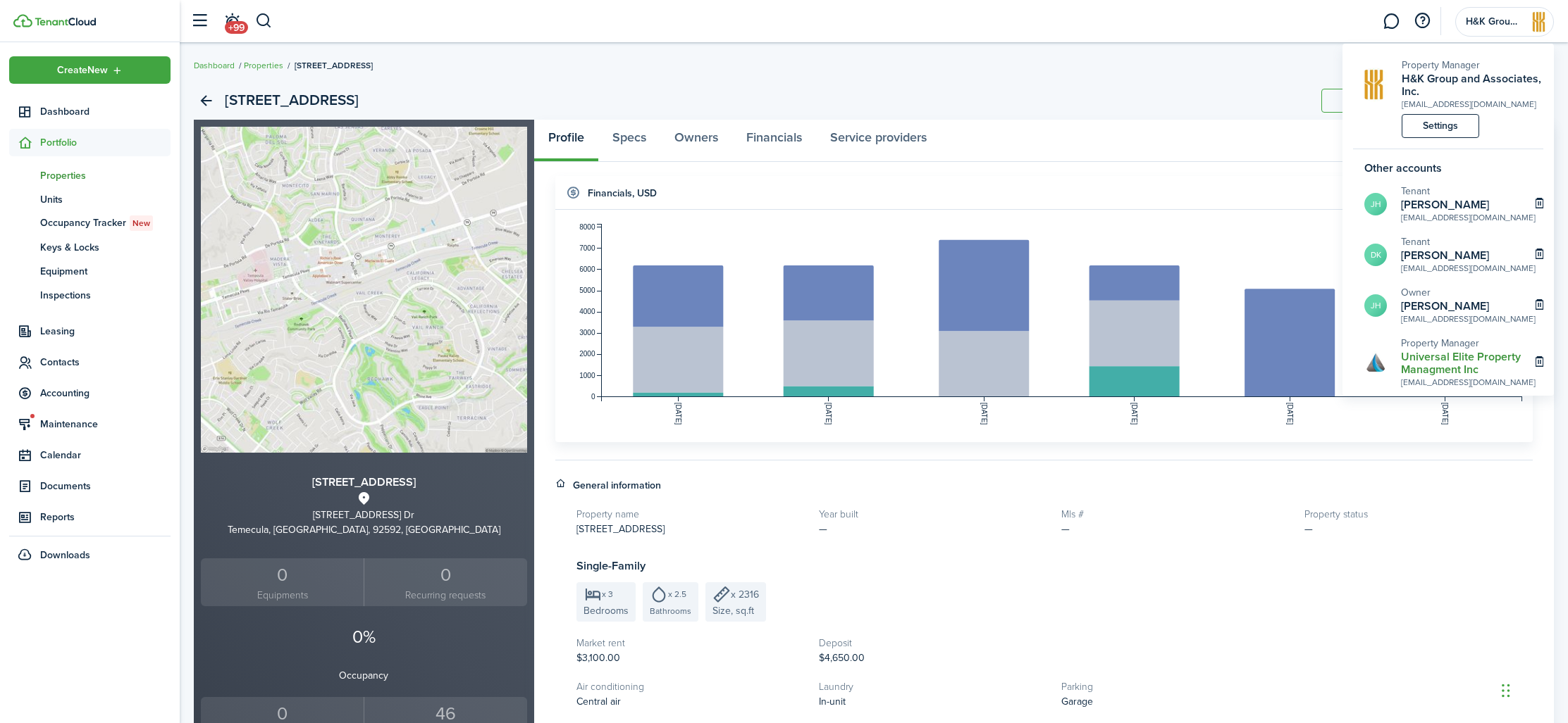
click at [1424, 367] on h2 "Universal Elite Property Managment Inc" at bounding box center [1468, 363] width 135 height 26
